Goal: Task Accomplishment & Management: Manage account settings

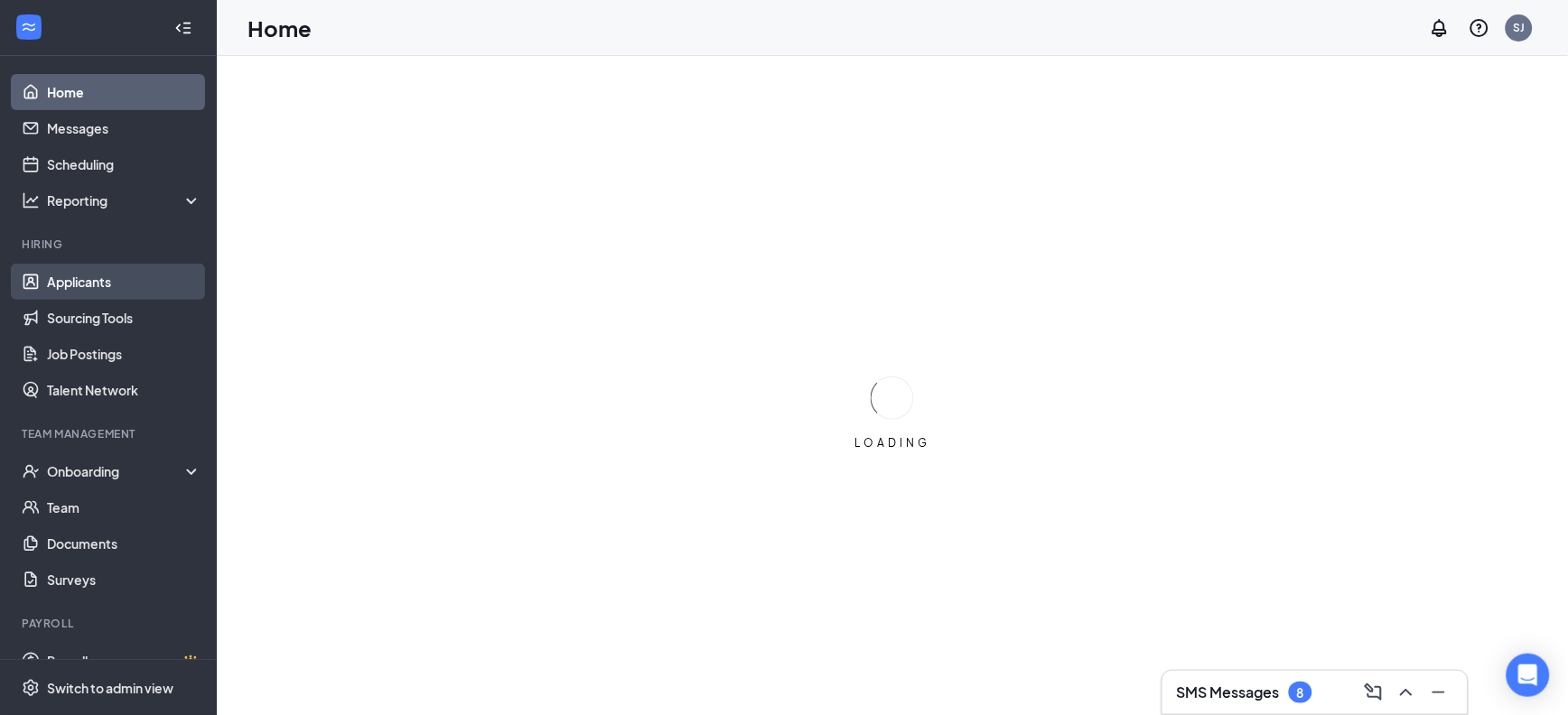
click at [120, 285] on link "Applicants" at bounding box center [124, 282] width 154 height 36
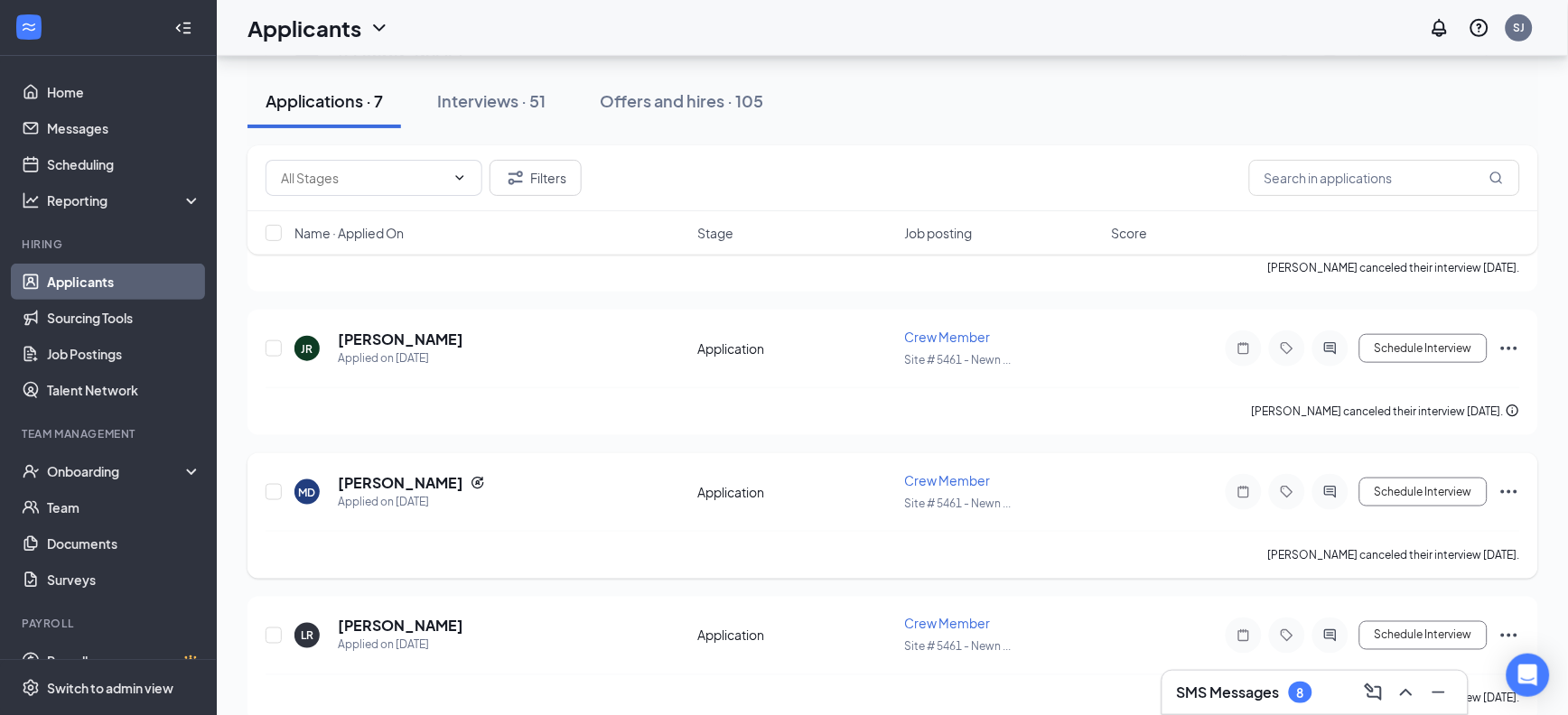
scroll to position [451, 0]
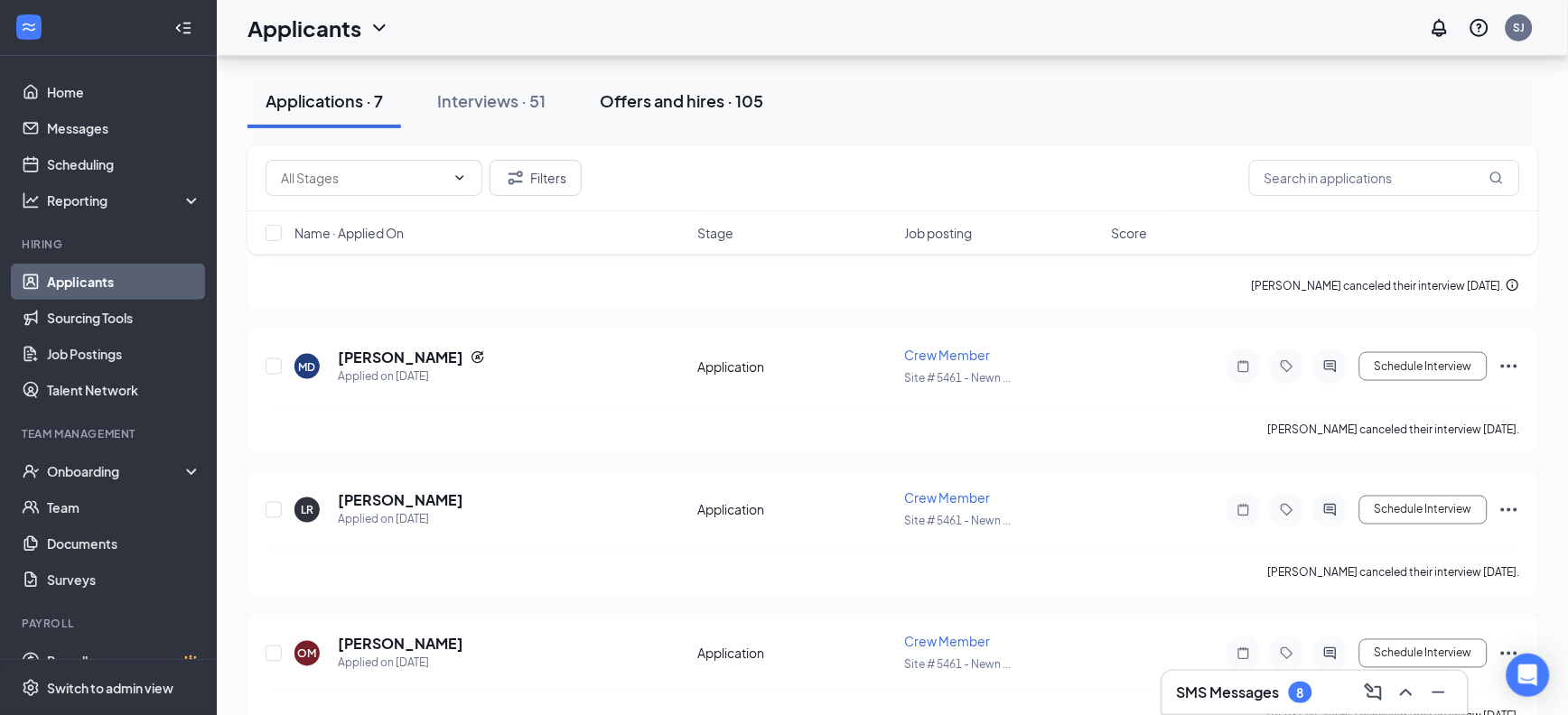
click at [690, 101] on div "Offers and hires · 105" at bounding box center [681, 101] width 164 height 23
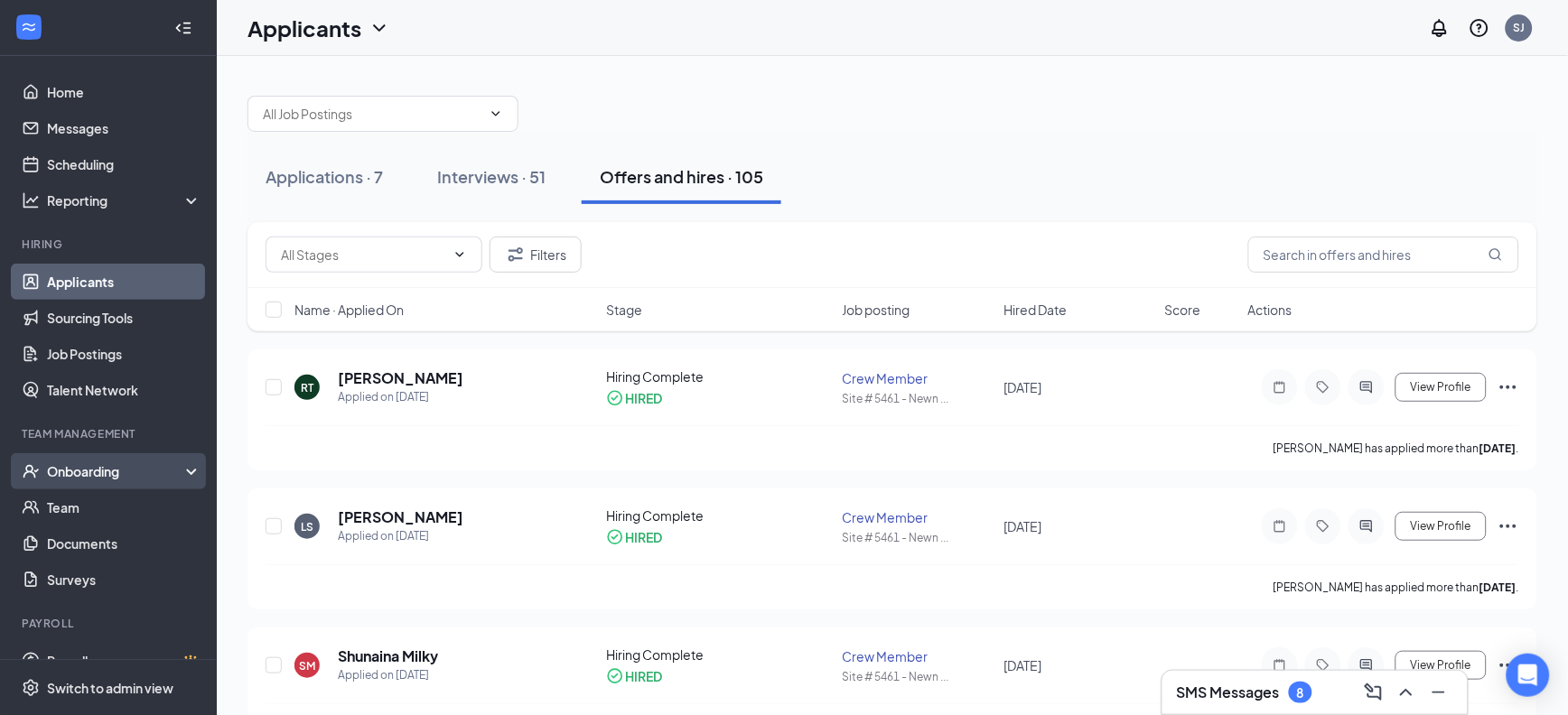
click at [100, 478] on div "Onboarding" at bounding box center [116, 471] width 139 height 18
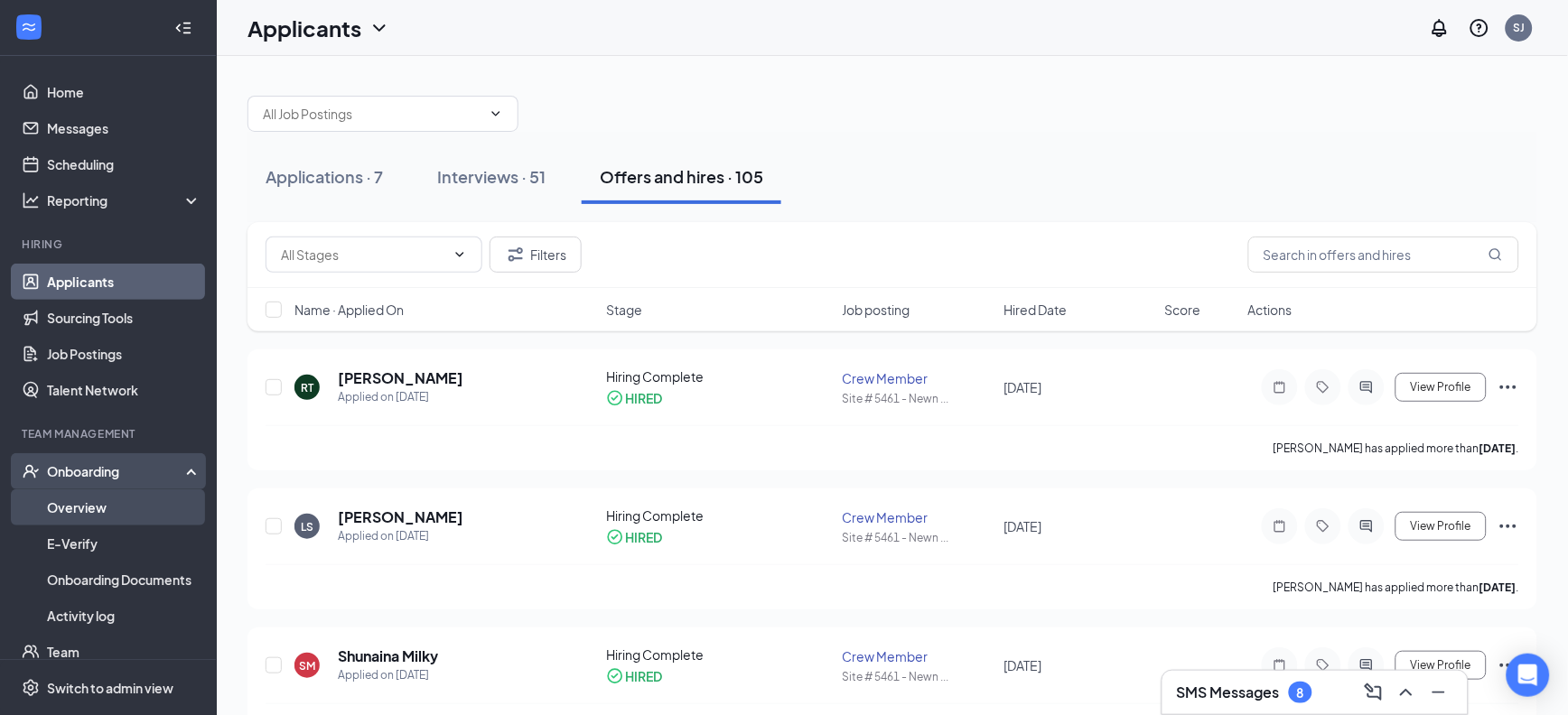
click at [106, 507] on link "Overview" at bounding box center [124, 508] width 154 height 36
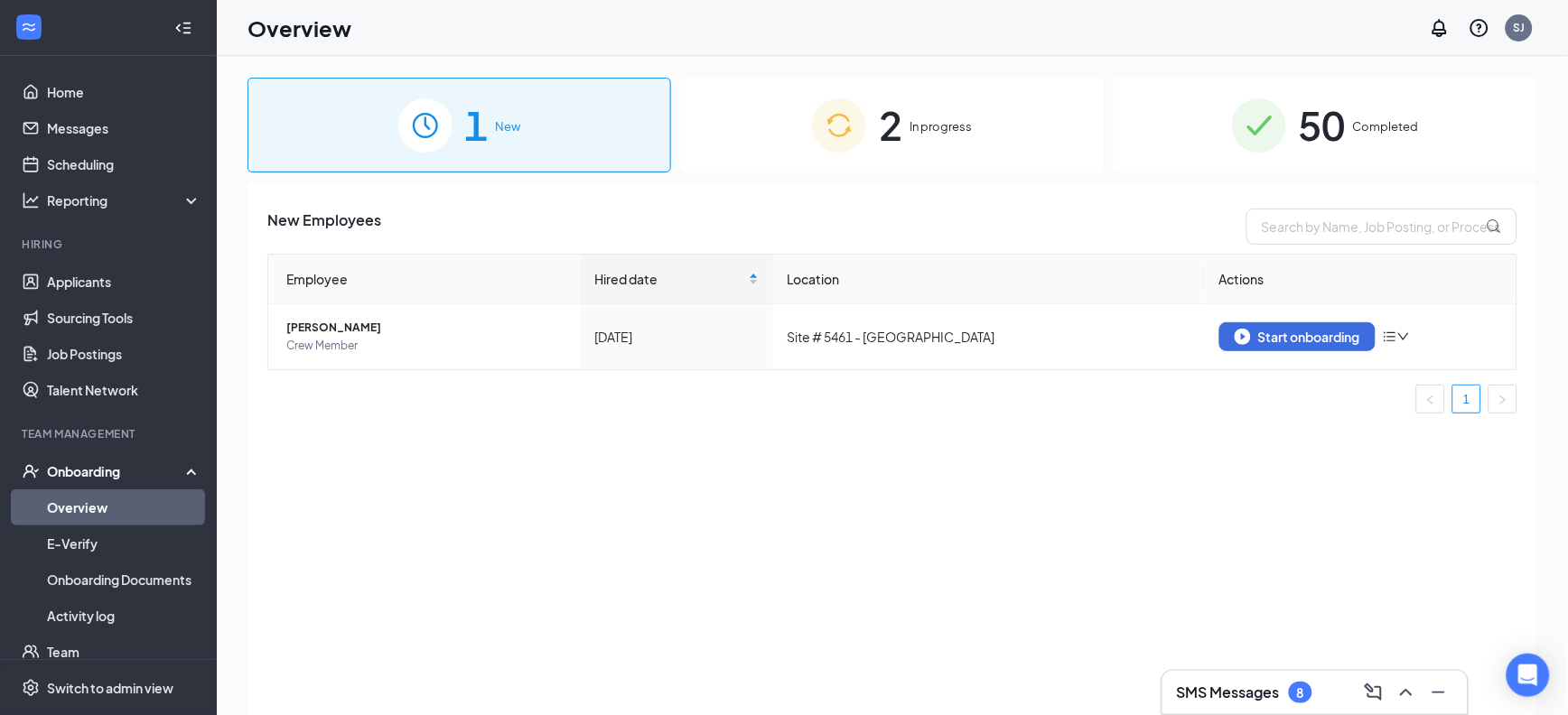
click at [846, 127] on img at bounding box center [839, 126] width 55 height 55
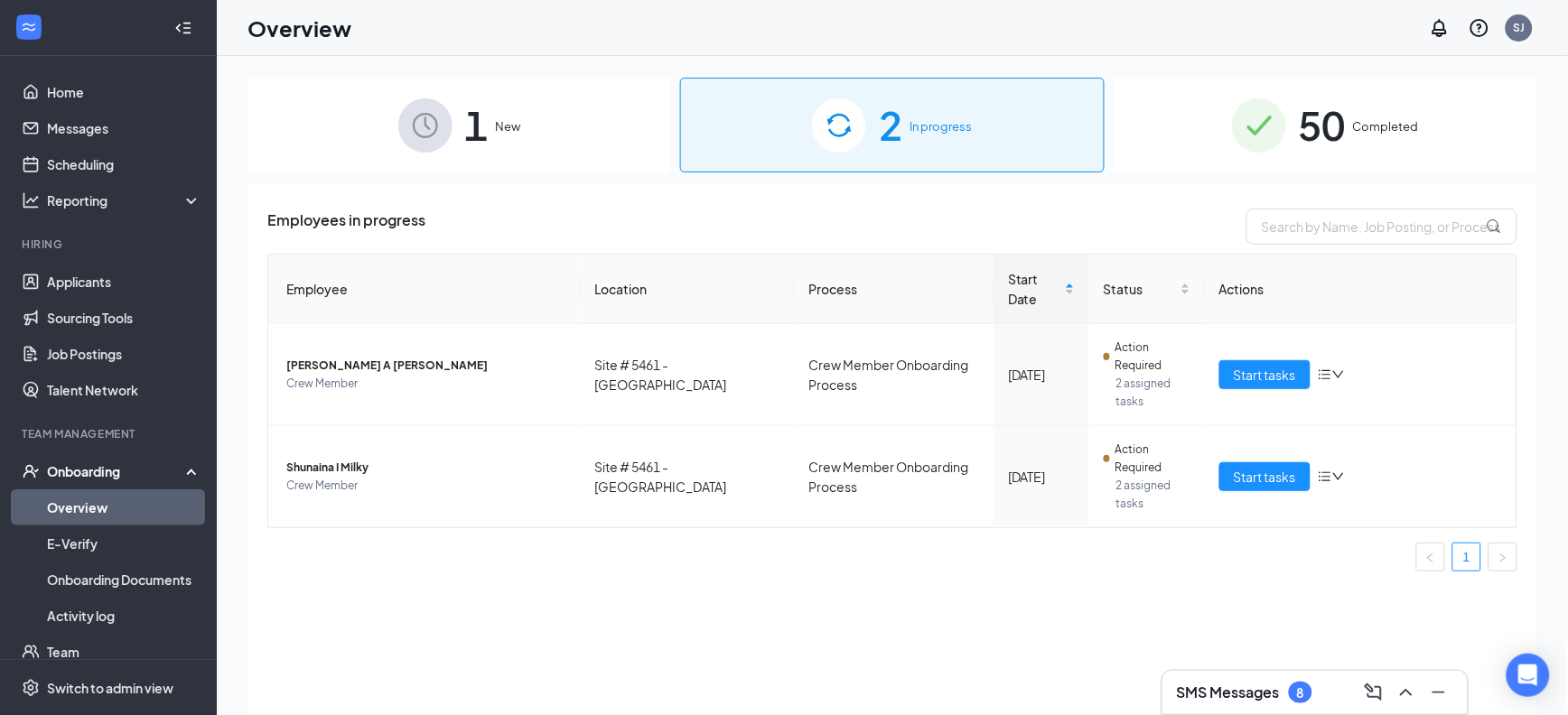
click at [1387, 123] on span "Completed" at bounding box center [1386, 126] width 66 height 18
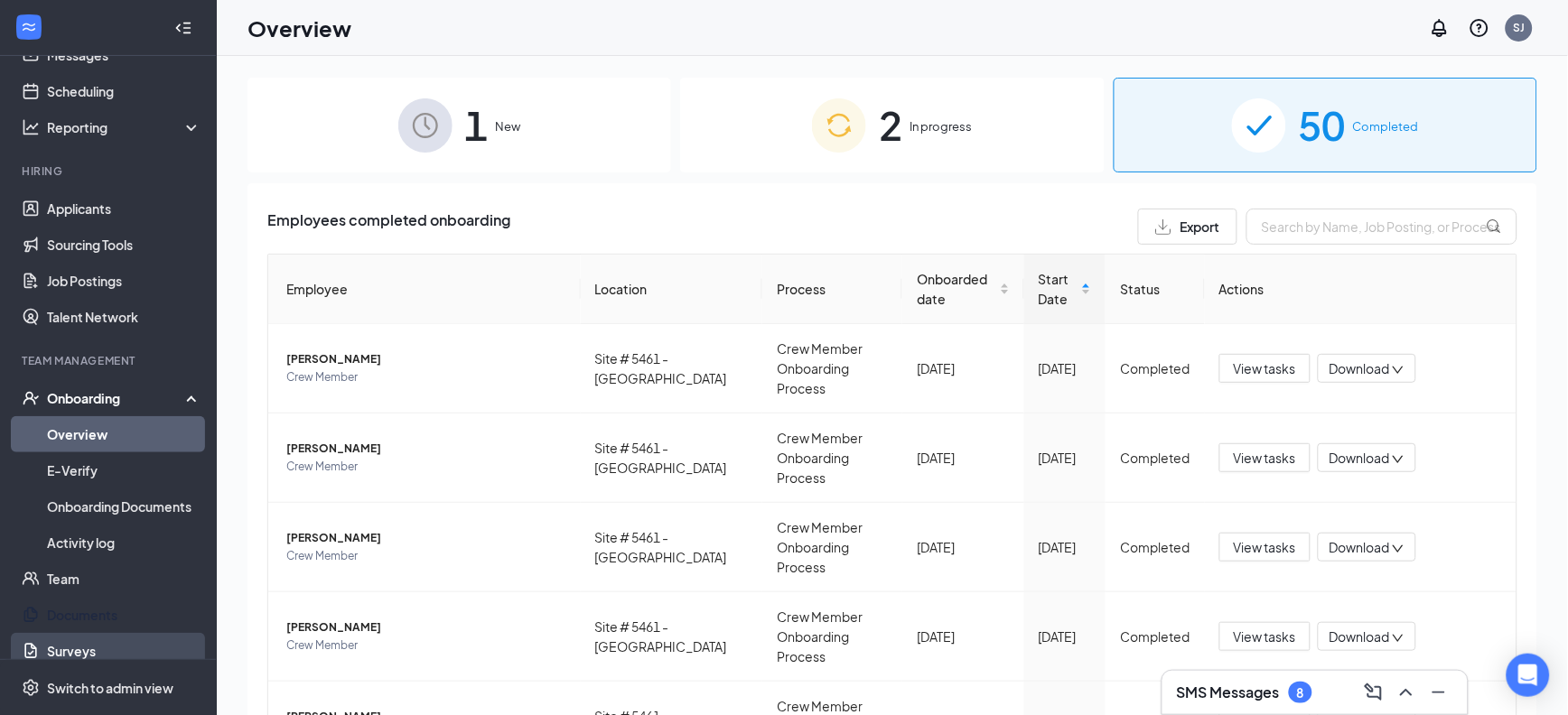
scroll to position [113, 0]
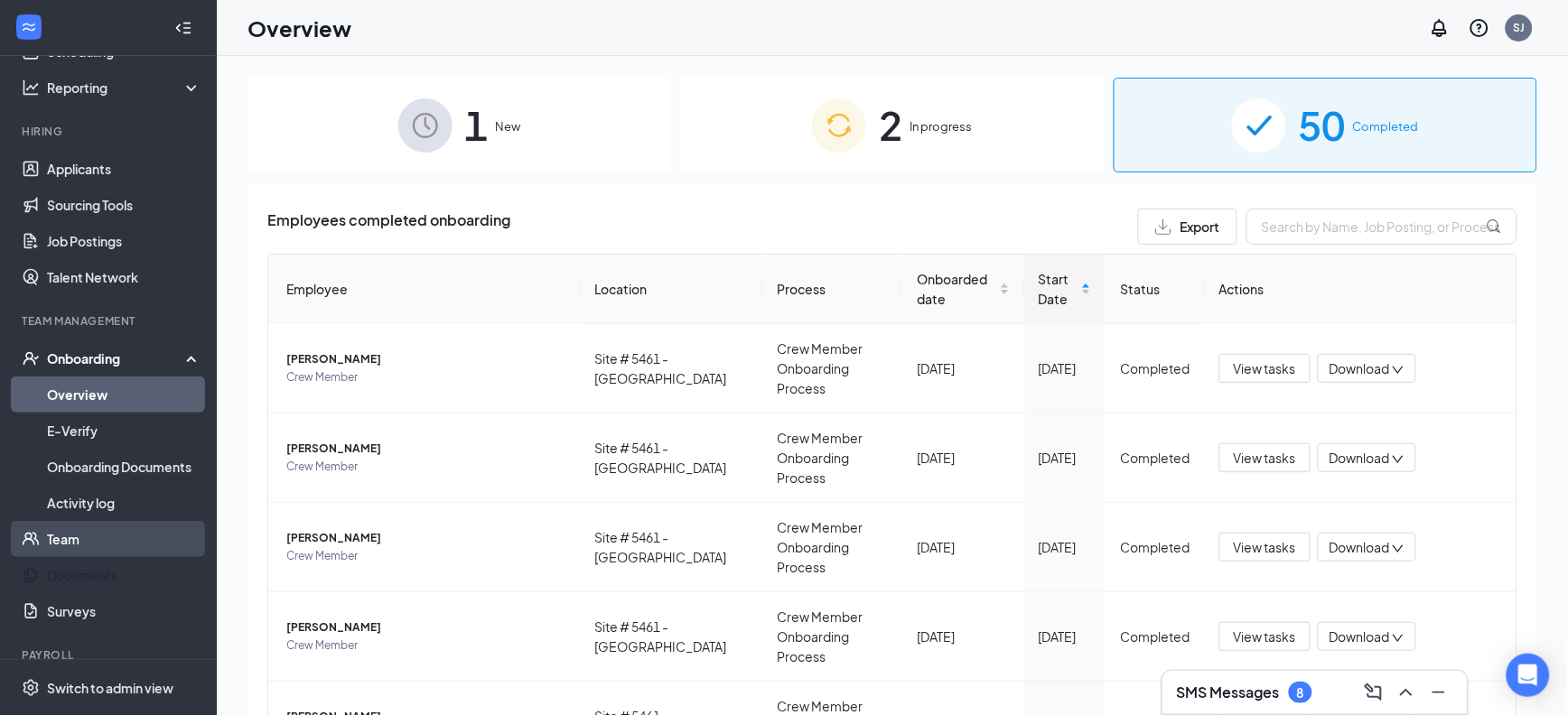
click at [117, 550] on link "Team" at bounding box center [124, 540] width 154 height 36
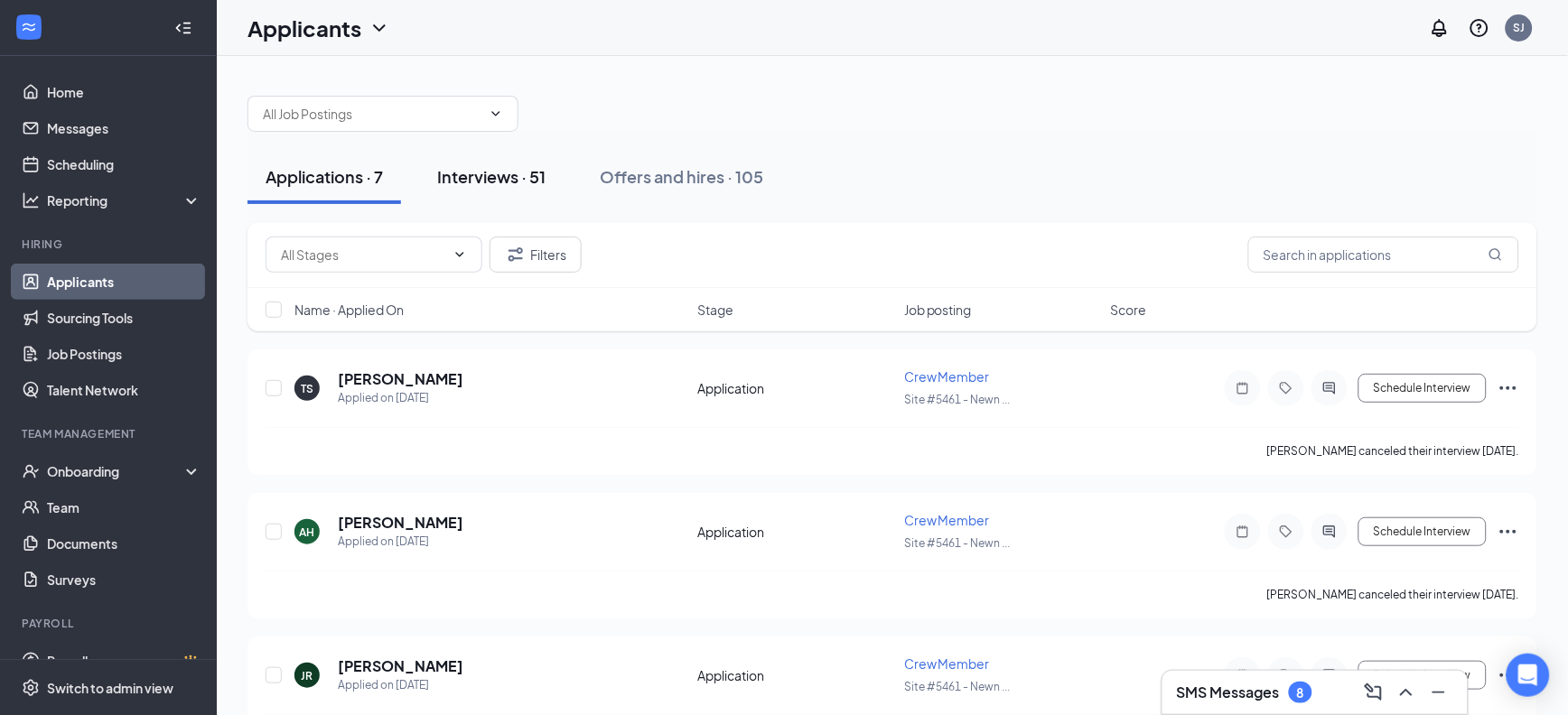
click at [526, 169] on div "Interviews · 51" at bounding box center [491, 176] width 108 height 23
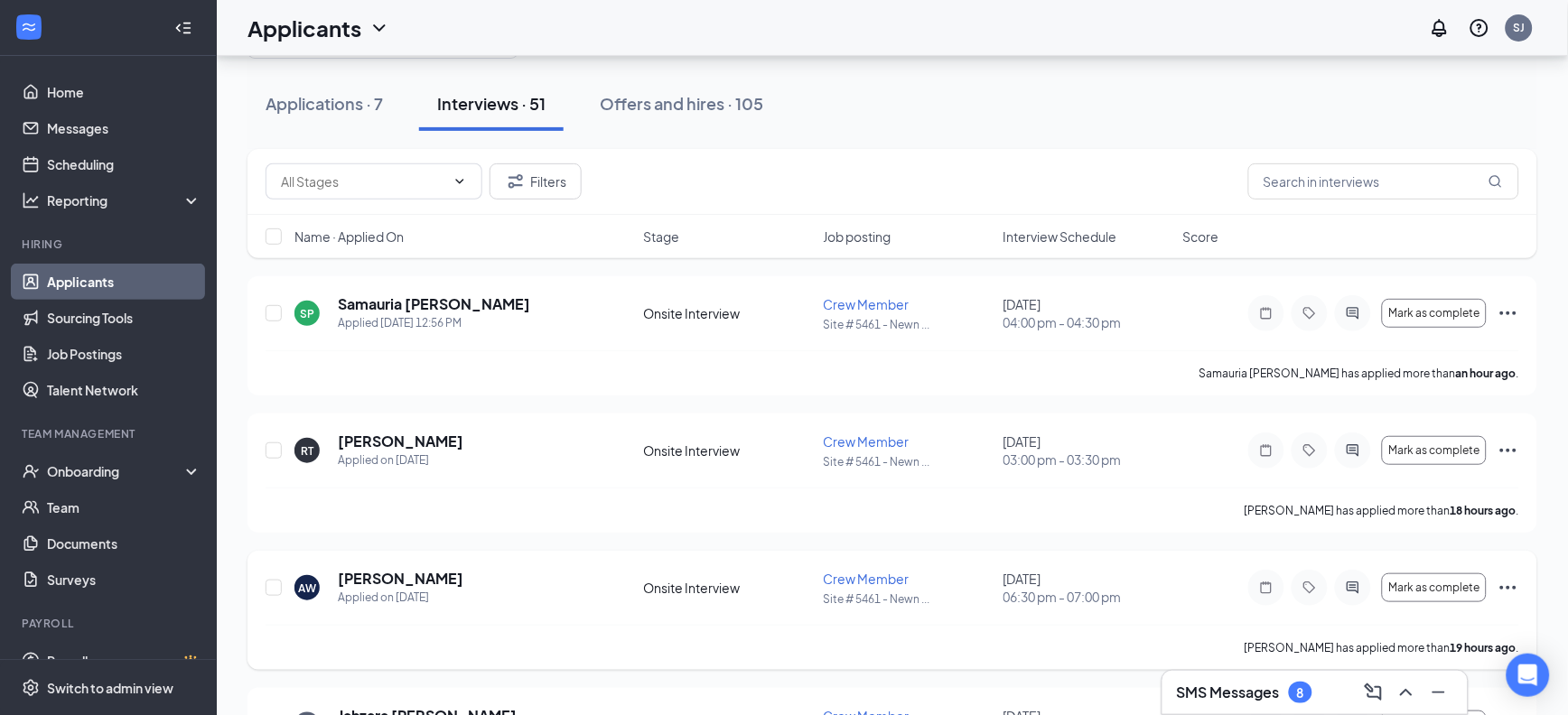
scroll to position [113, 0]
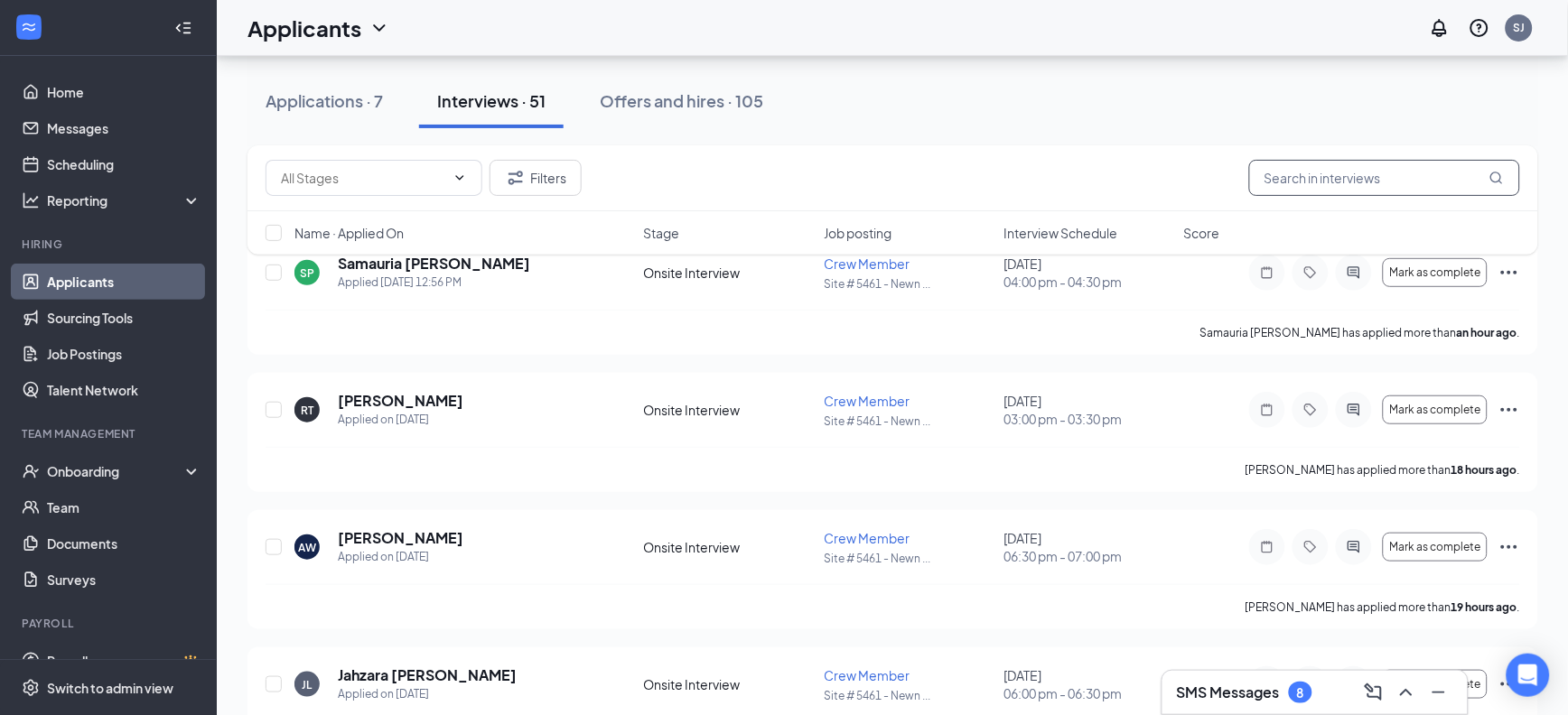
click at [1319, 180] on input "text" at bounding box center [1384, 178] width 271 height 36
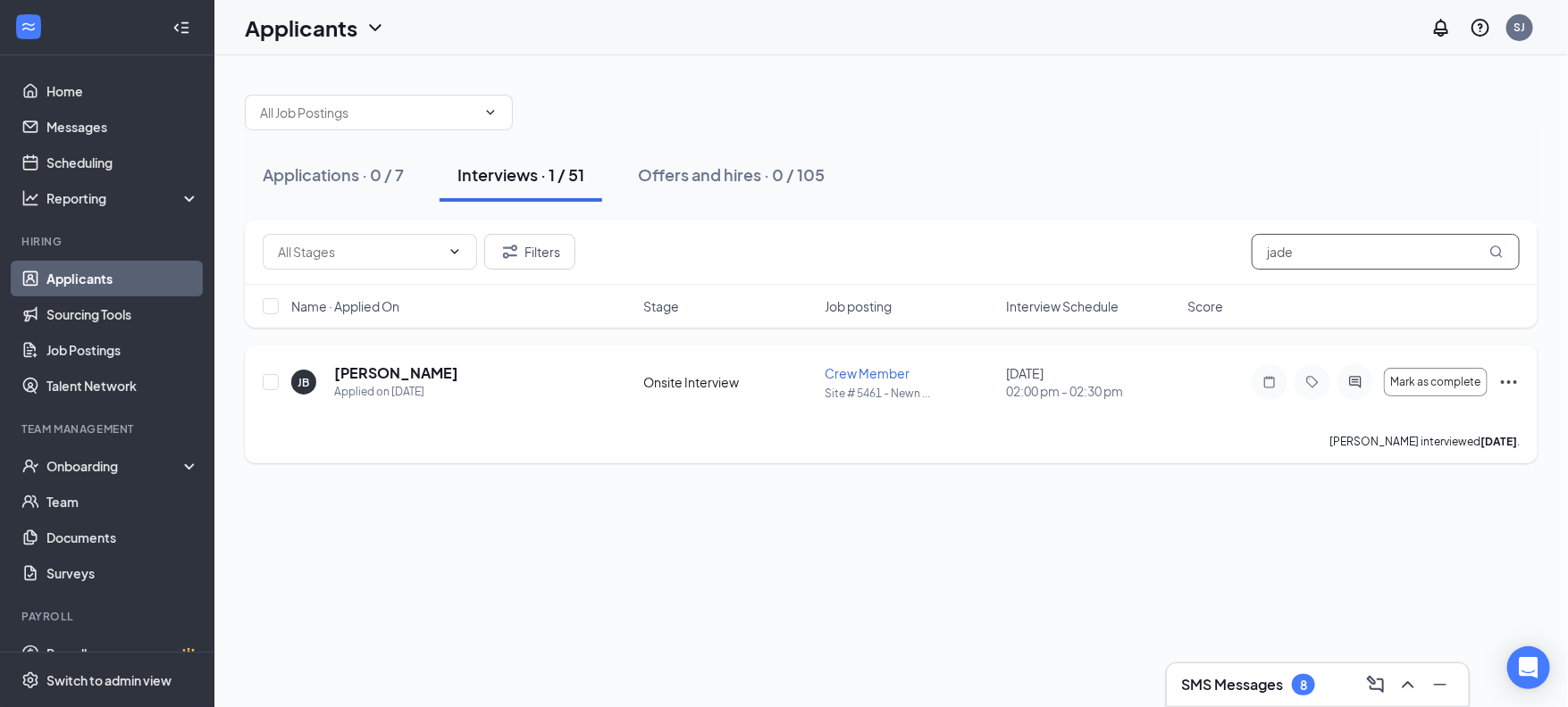
type input "jade"
click at [1480, 444] on b "6 days ago" at bounding box center [1498, 442] width 37 height 13
click at [1480, 443] on b "6 days ago" at bounding box center [1498, 442] width 37 height 13
